Goal: Navigation & Orientation: Find specific page/section

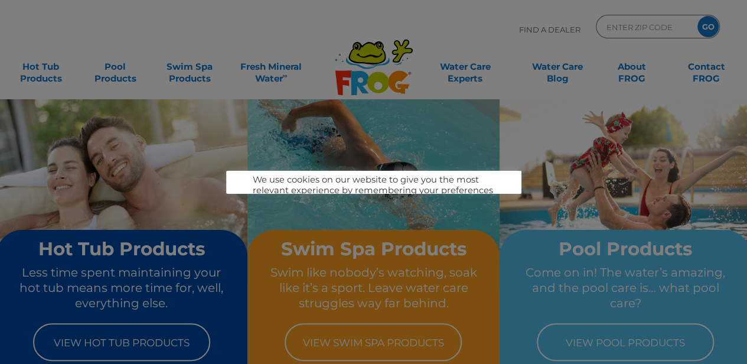
scroll to position [49, 0]
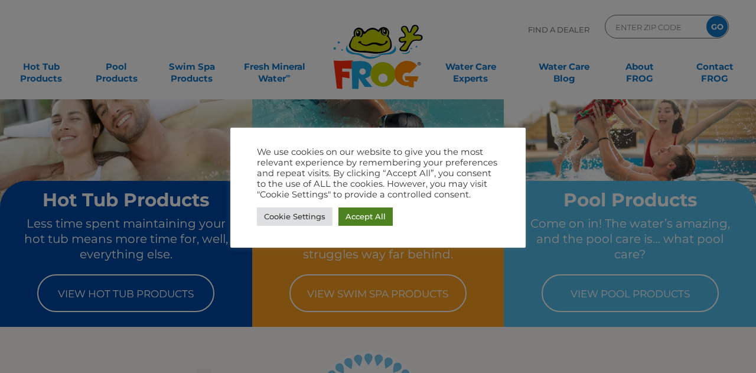
click at [365, 211] on link "Accept All" at bounding box center [365, 216] width 54 height 18
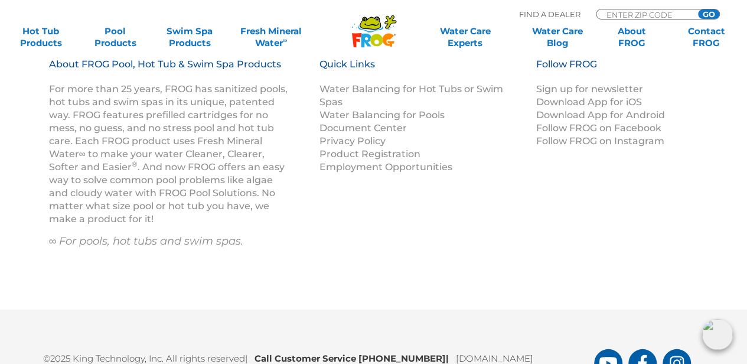
scroll to position [1653, 0]
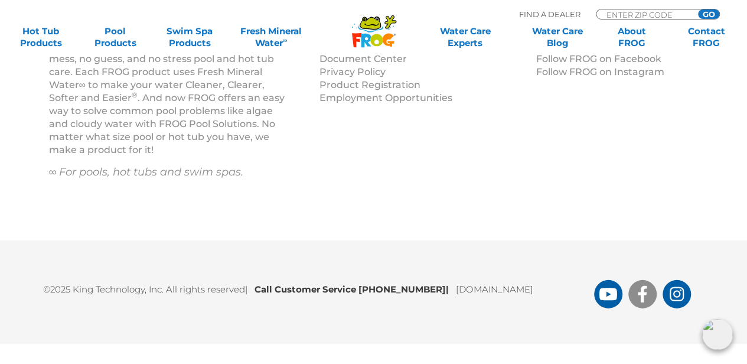
click at [641, 296] on icon "FROG Products Facebook Page" at bounding box center [642, 294] width 9 height 17
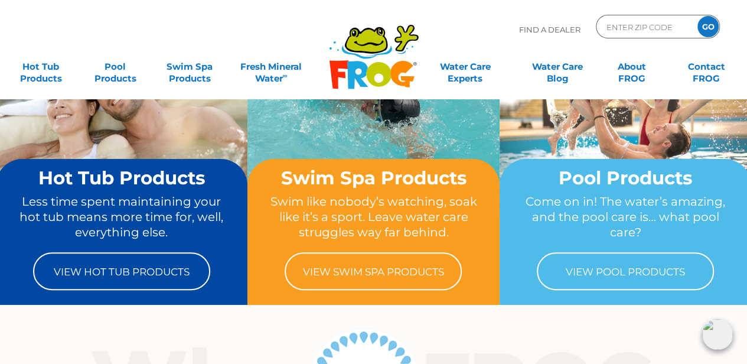
scroll to position [0, 0]
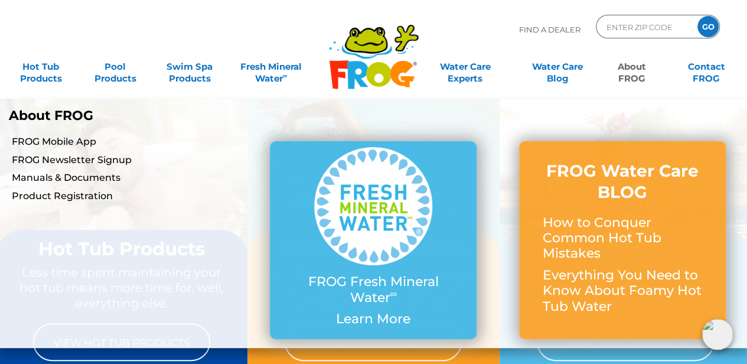
click at [631, 76] on link "About FROG" at bounding box center [632, 67] width 58 height 24
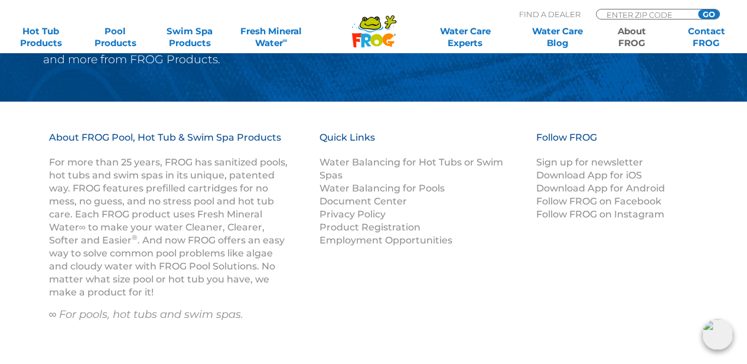
scroll to position [2216, 0]
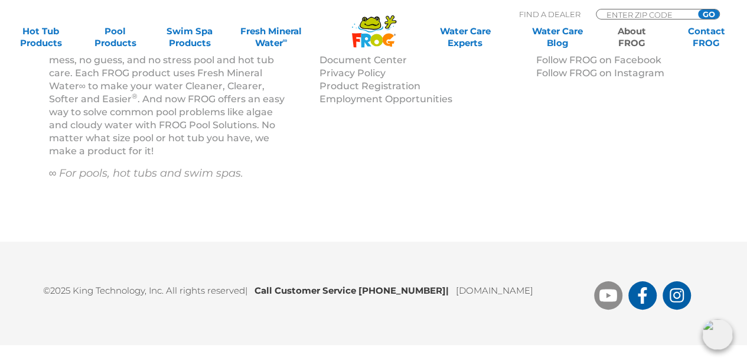
click at [601, 296] on icon "FROG Products You Tube Page" at bounding box center [609, 295] width 18 height 12
